Goal: Transaction & Acquisition: Book appointment/travel/reservation

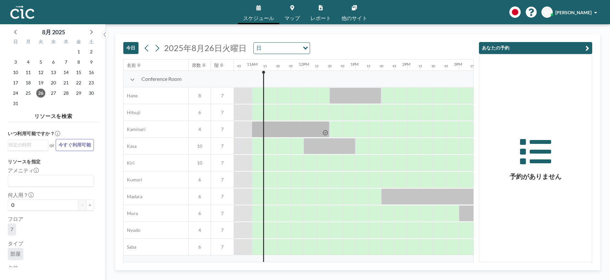
scroll to position [0, 556]
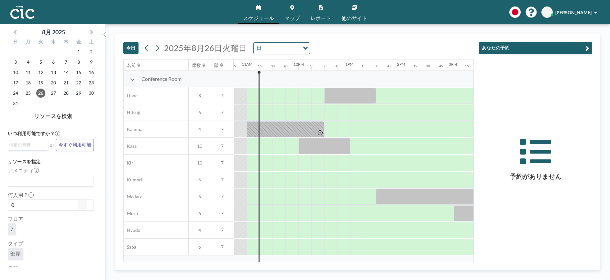
click at [305, 50] on div "Loading..." at bounding box center [304, 48] width 10 height 10
click at [343, 41] on div "[DATE] [DATE] 日 Loading..." at bounding box center [298, 46] width 350 height 25
click at [159, 51] on icon at bounding box center [157, 48] width 6 height 10
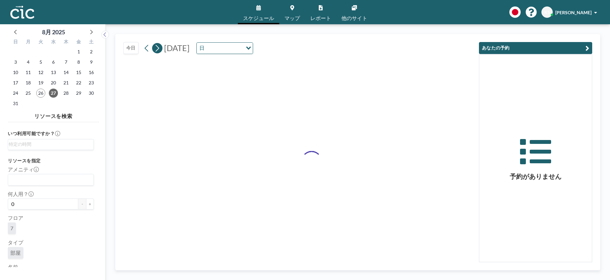
click at [159, 51] on icon at bounding box center [157, 48] width 6 height 10
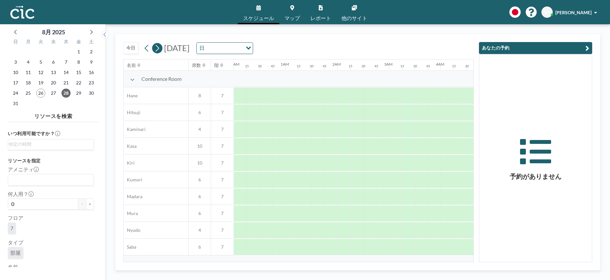
scroll to position [0, 330]
click at [159, 51] on icon at bounding box center [157, 48] width 6 height 10
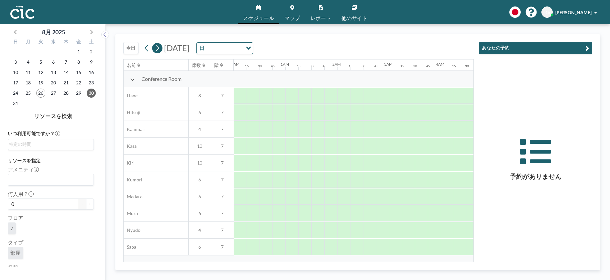
scroll to position [0, 125]
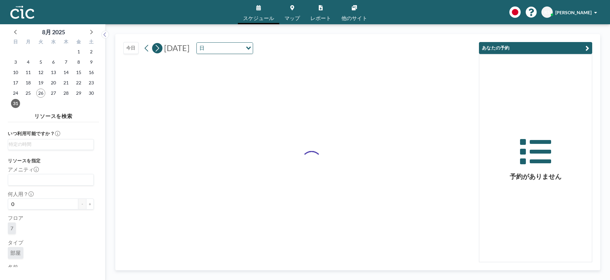
click at [159, 51] on icon at bounding box center [157, 48] width 6 height 10
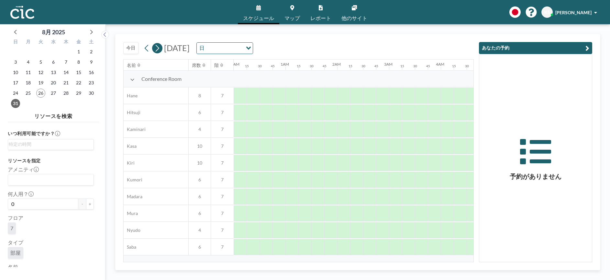
scroll to position [0, 0]
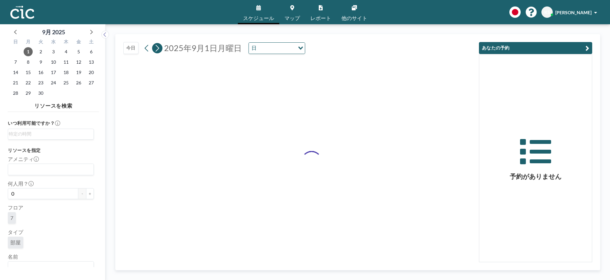
click at [159, 51] on icon at bounding box center [157, 48] width 6 height 10
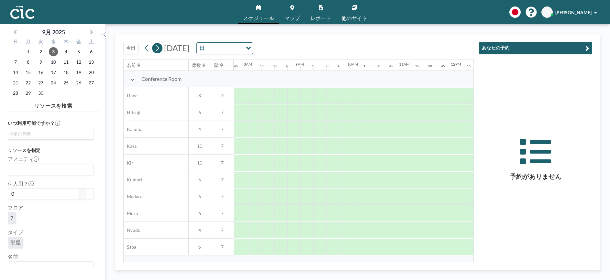
scroll to position [0, 401]
click at [159, 51] on icon at bounding box center [157, 48] width 6 height 10
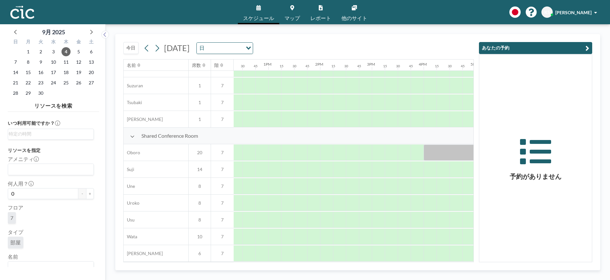
scroll to position [414, 644]
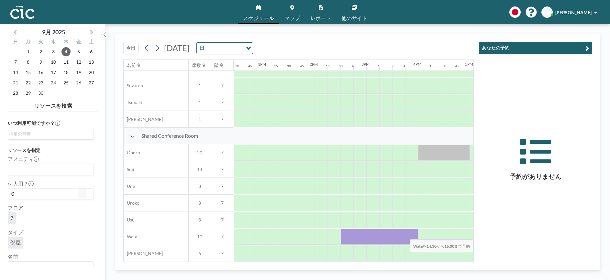
drag, startPoint x: 343, startPoint y: 236, endPoint x: 411, endPoint y: 235, distance: 67.6
click at [411, 235] on div at bounding box center [379, 237] width 78 height 16
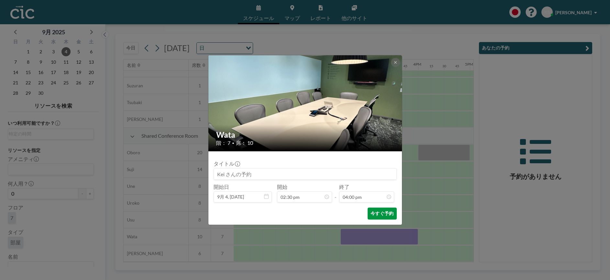
click at [381, 209] on button "今すぐ予約" at bounding box center [381, 214] width 29 height 12
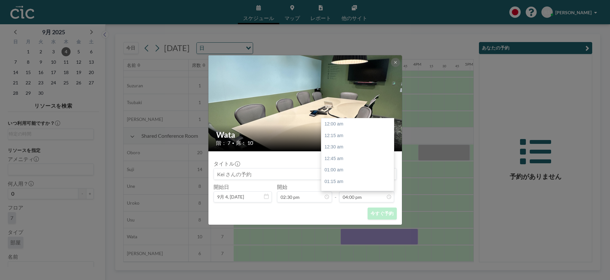
scroll to position [0, 0]
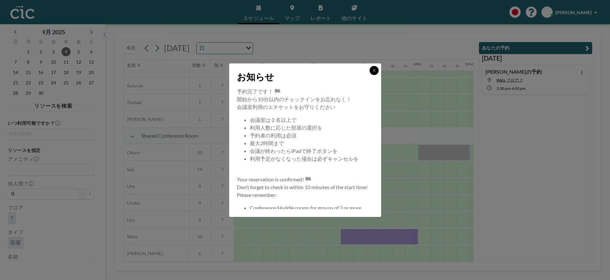
click at [375, 71] on icon at bounding box center [374, 71] width 4 height 4
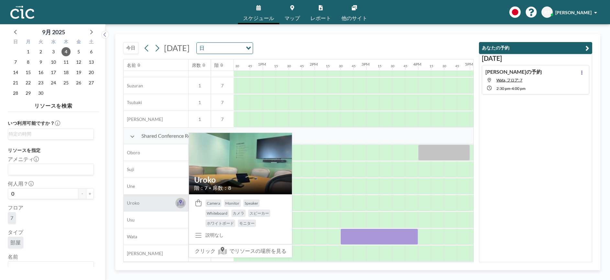
click at [179, 203] on icon at bounding box center [180, 203] width 7 height 5
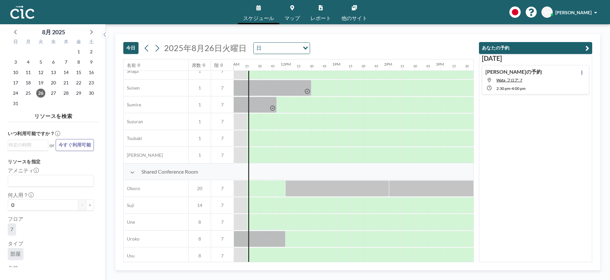
scroll to position [414, 569]
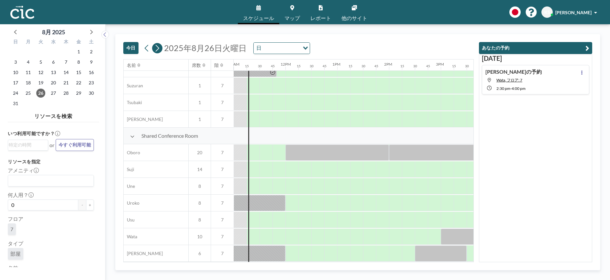
click at [157, 49] on icon at bounding box center [157, 48] width 6 height 10
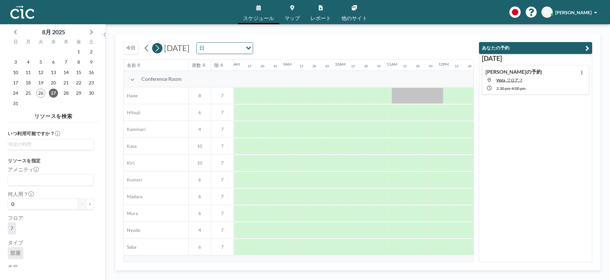
scroll to position [0, 414]
click at [157, 49] on icon at bounding box center [157, 48] width 6 height 10
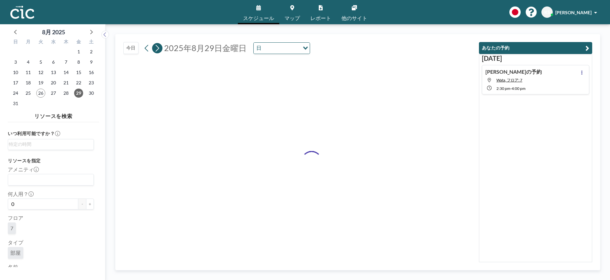
click at [157, 49] on icon at bounding box center [157, 48] width 6 height 10
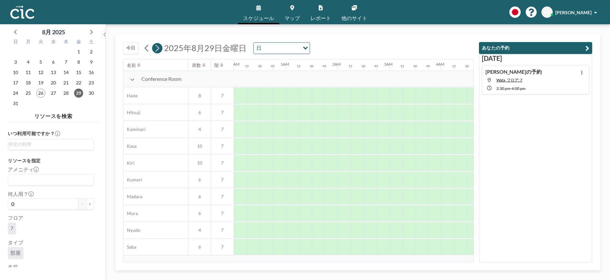
scroll to position [0, 0]
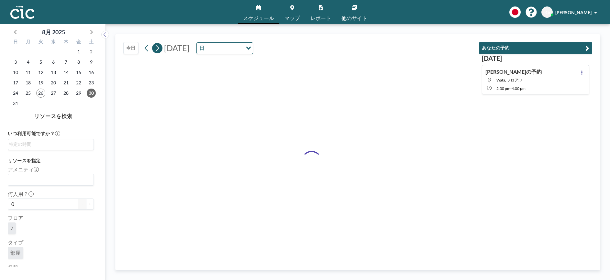
click at [157, 49] on icon at bounding box center [157, 48] width 6 height 10
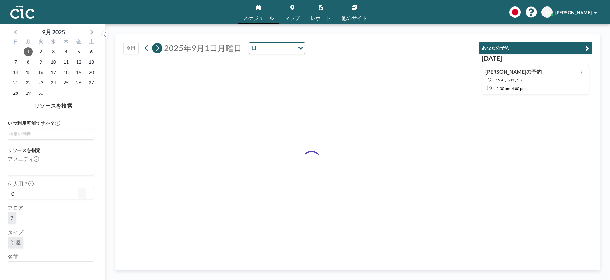
click at [157, 49] on icon at bounding box center [157, 48] width 6 height 10
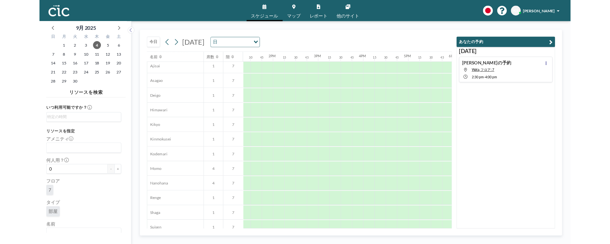
scroll to position [414, 690]
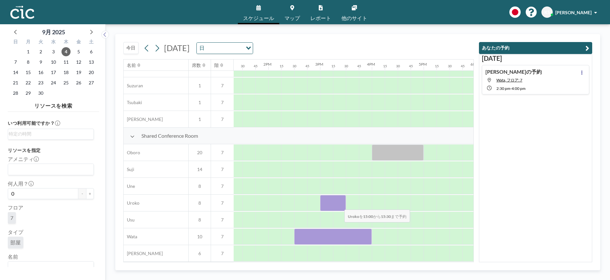
drag, startPoint x: 332, startPoint y: 206, endPoint x: 339, endPoint y: 205, distance: 6.8
click at [339, 205] on div at bounding box center [333, 203] width 26 height 16
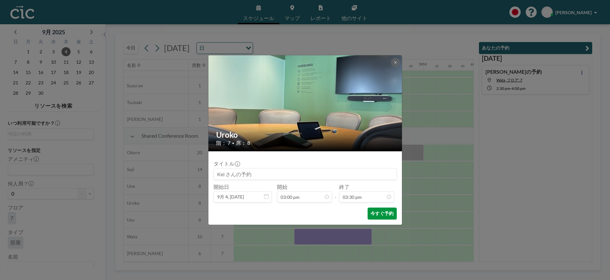
click at [380, 215] on button "今すぐ予約" at bounding box center [381, 214] width 29 height 12
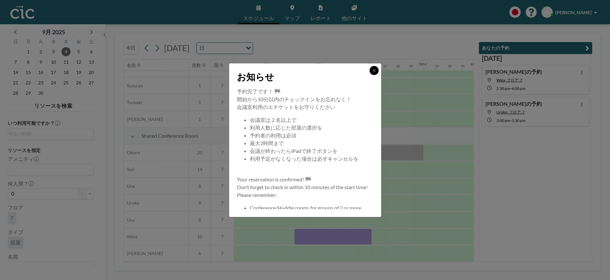
click at [377, 72] on button at bounding box center [373, 70] width 9 height 9
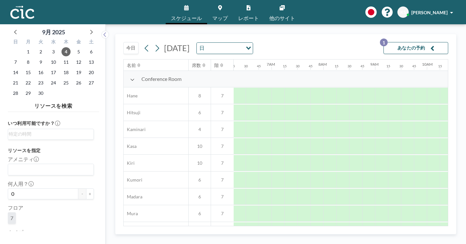
scroll to position [0, 326]
